Goal: Information Seeking & Learning: Learn about a topic

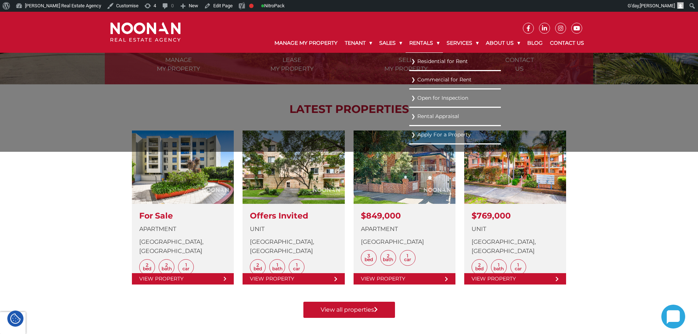
scroll to position [220, 0]
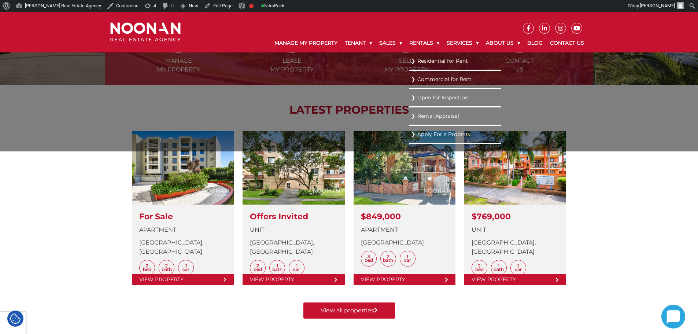
click at [423, 60] on link "Residential for Rent" at bounding box center [455, 61] width 88 height 10
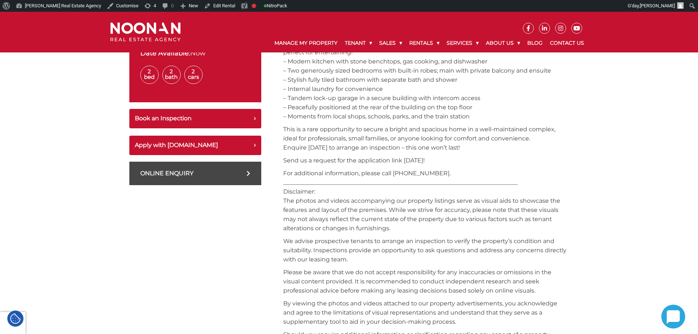
scroll to position [257, 0]
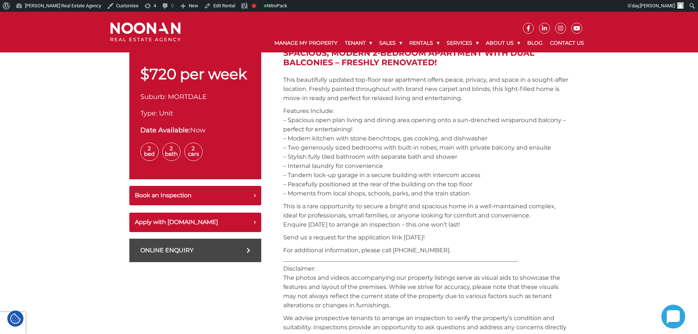
click at [140, 26] on img at bounding box center [145, 31] width 70 height 19
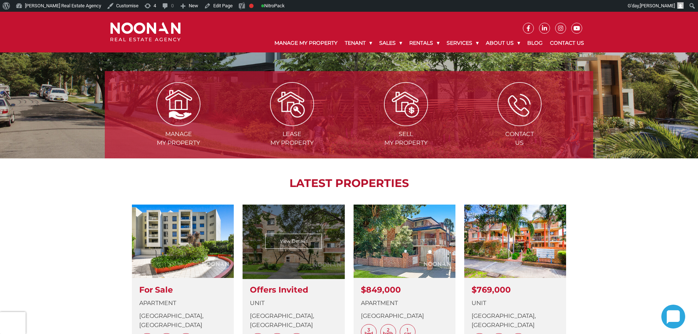
scroll to position [37, 0]
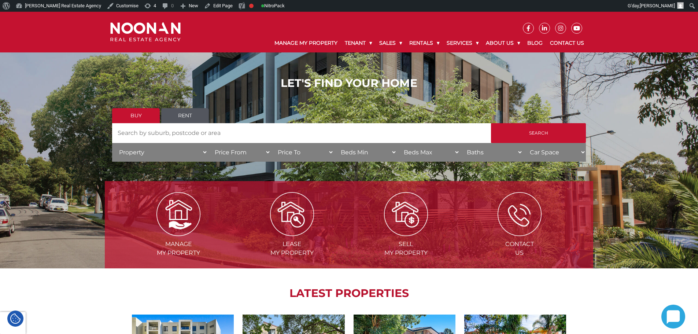
click at [182, 111] on link "Rent" at bounding box center [185, 115] width 48 height 15
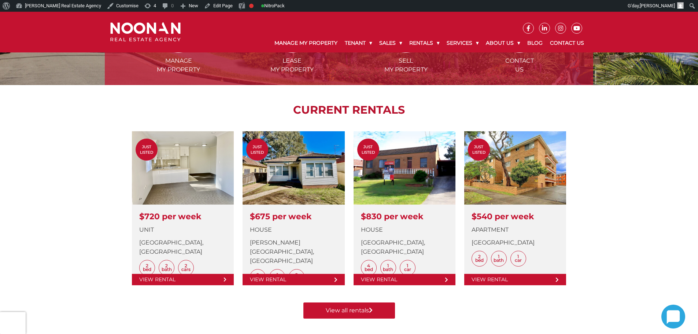
scroll to position [220, 0]
click at [112, 118] on div "CURRENT RENTALS Just Listed View Details $720 per week Unit Station Street, MOR…" at bounding box center [349, 201] width 489 height 233
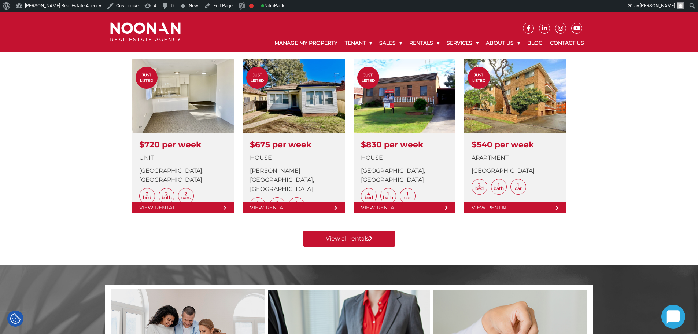
scroll to position [293, 0]
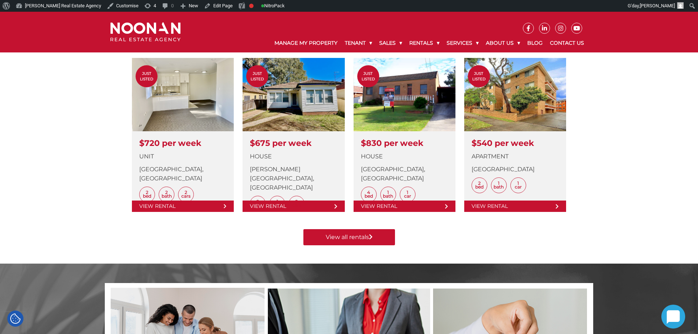
click at [437, 247] on div "Manage my Property Lease my Property Sell my Property Contact Us CURRENT RENTAL…" at bounding box center [349, 84] width 489 height 357
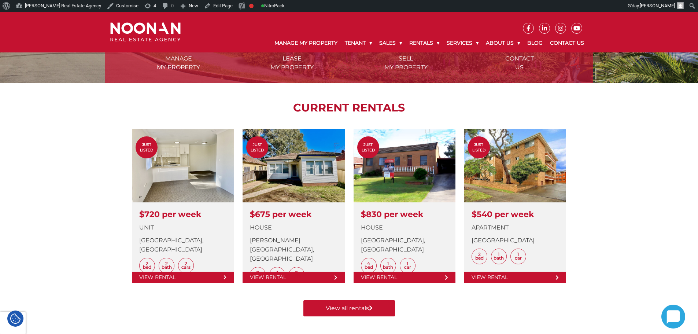
scroll to position [147, 0]
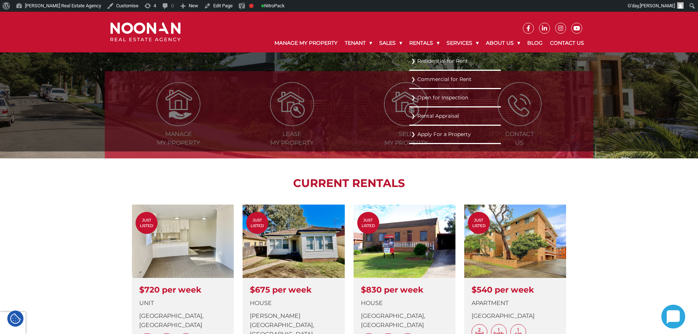
click at [425, 65] on link "Residential for Rent" at bounding box center [455, 61] width 88 height 10
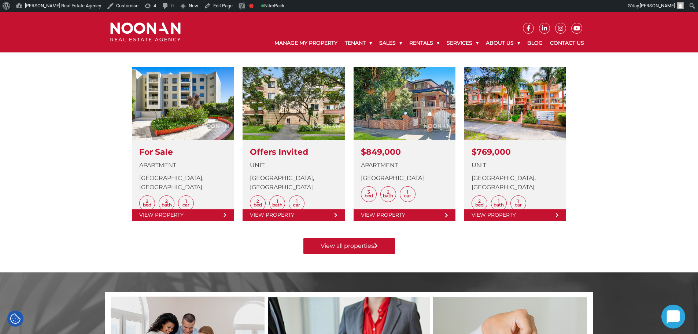
scroll to position [210, 0]
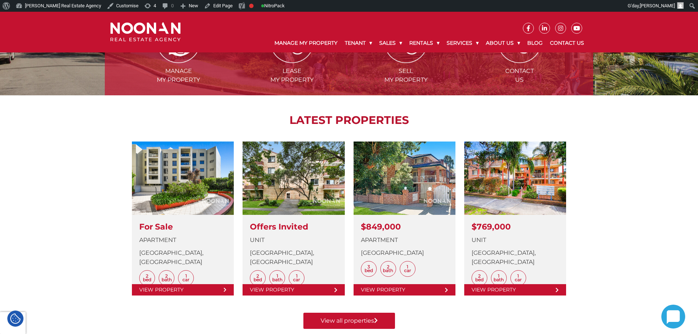
click at [111, 113] on div "LATEST PROPERTIES View Details For Sale Apartment Forest Road, HURSTVILLE 2 Bed…" at bounding box center [349, 211] width 489 height 233
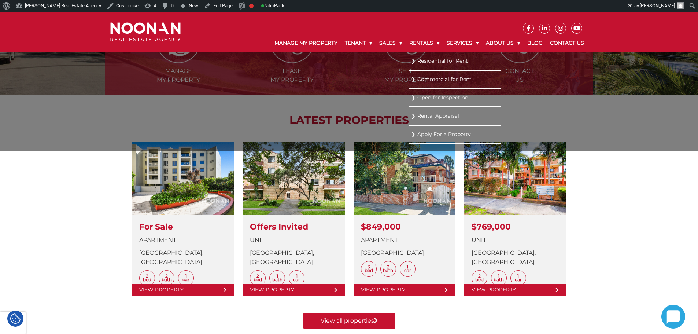
click at [424, 60] on link "Residential for Rent" at bounding box center [455, 61] width 88 height 10
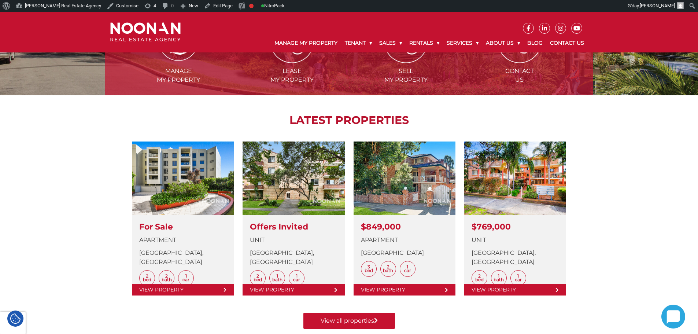
scroll to position [210, 0]
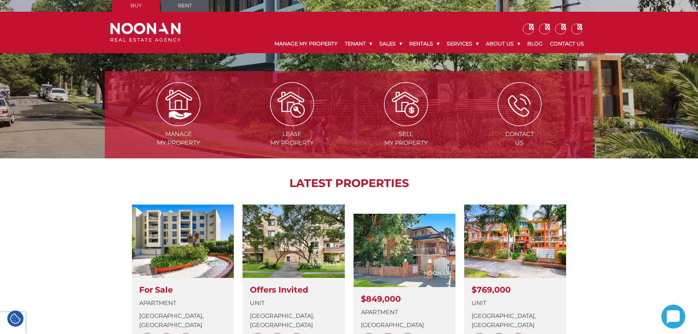
scroll to position [147, 0]
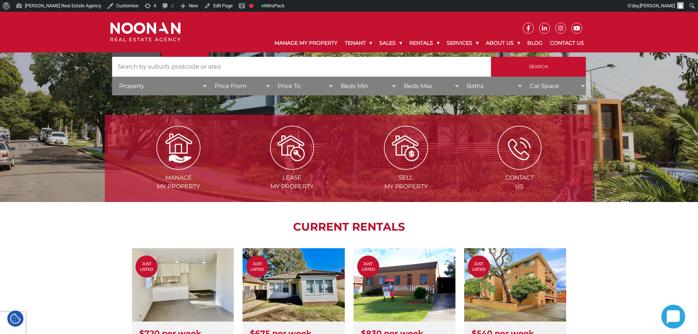
scroll to position [37, 0]
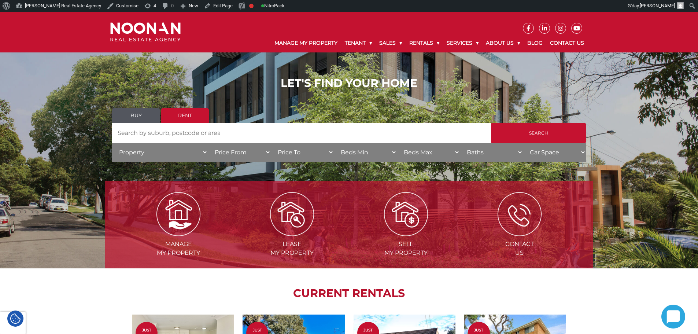
click at [144, 114] on link "Buy" at bounding box center [136, 115] width 48 height 15
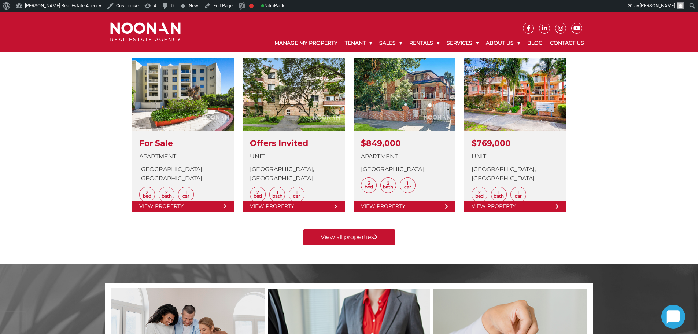
scroll to position [73, 0]
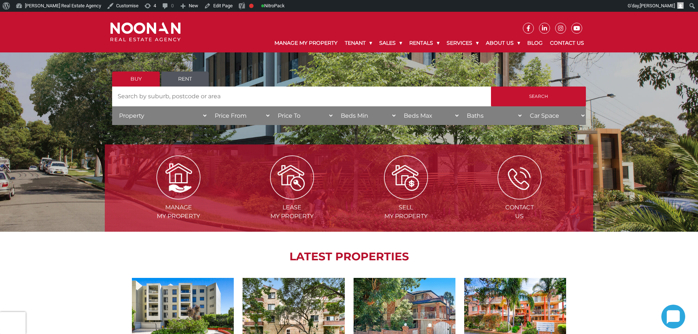
click at [183, 78] on link "Rent" at bounding box center [185, 78] width 48 height 15
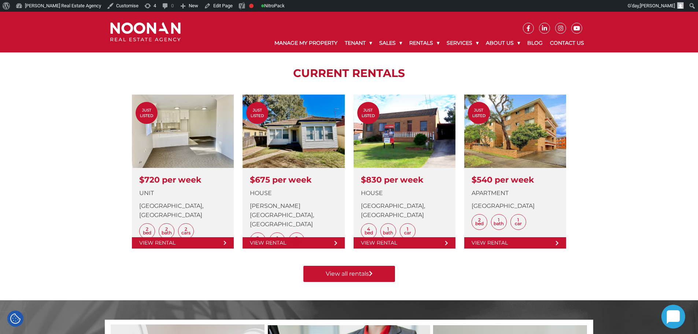
scroll to position [440, 0]
